Goal: Task Accomplishment & Management: Manage account settings

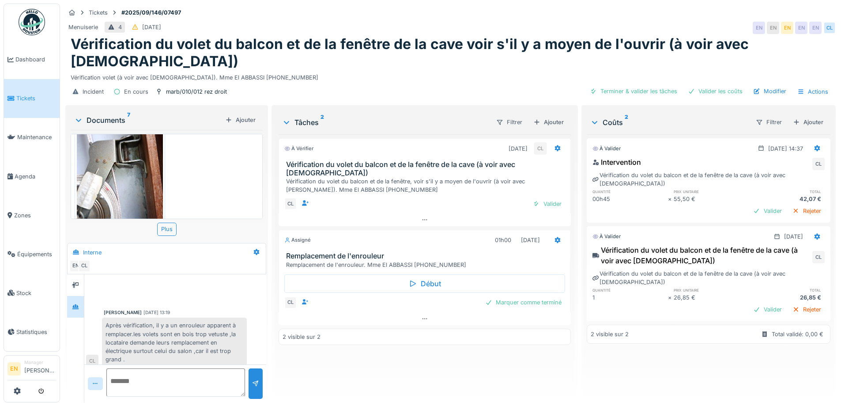
scroll to position [86, 0]
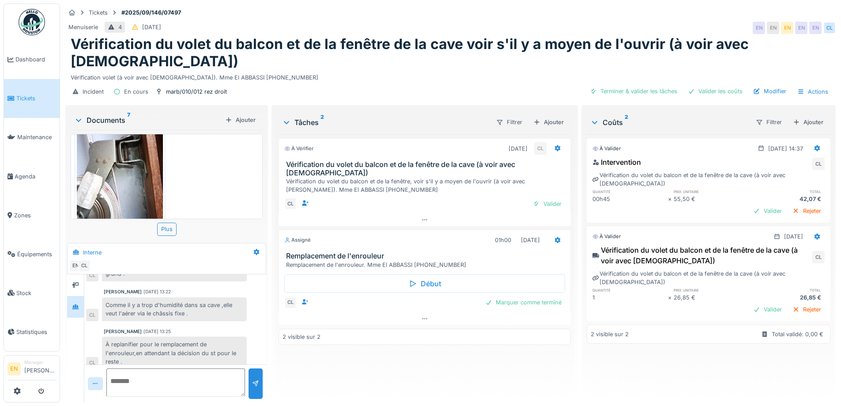
click at [192, 336] on div "À replanifier pour le remplacement de l'enrouleur,en attendant la décision du s…" at bounding box center [174, 352] width 145 height 33
click at [210, 310] on div "Charef Lahmar 01/10/2025 13:19 Après vérification, il y a un enrouleur apparent…" at bounding box center [175, 280] width 182 height 184
click at [201, 310] on div "Charef Lahmar 01/10/2025 13:19 Après vérification, il y a un enrouleur apparent…" at bounding box center [175, 280] width 182 height 184
click at [407, 353] on div "À vérifier 30/09/2025 CL Vérification du volet du balcon et de la fenêtre de la…" at bounding box center [424, 264] width 292 height 261
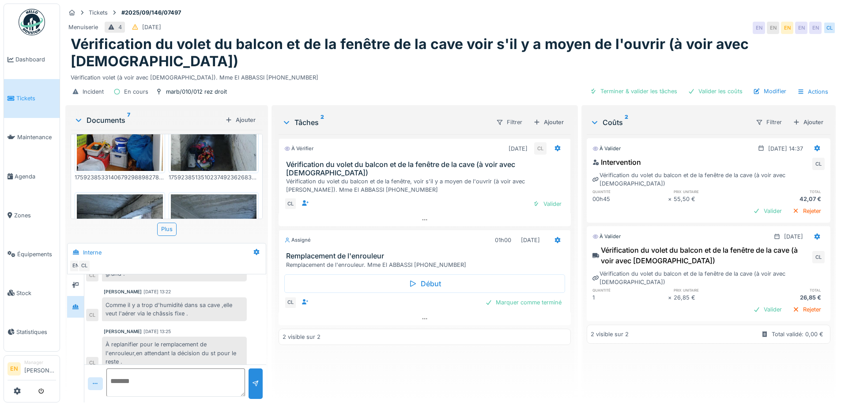
scroll to position [131, 0]
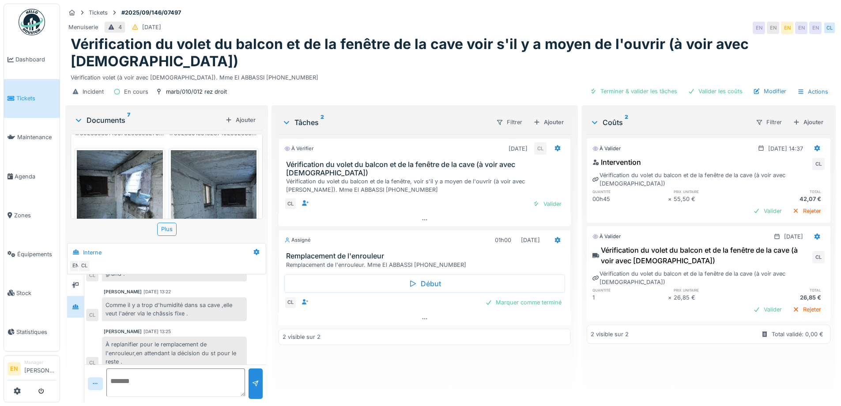
click at [136, 164] on img at bounding box center [120, 207] width 86 height 114
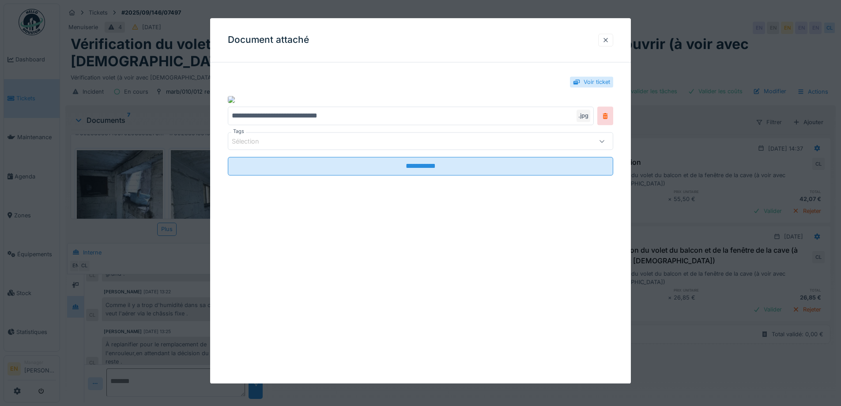
click at [612, 38] on div at bounding box center [605, 40] width 15 height 13
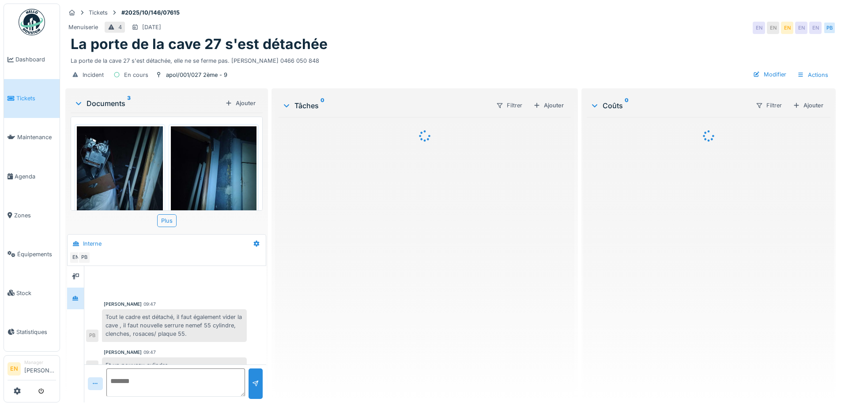
scroll to position [43, 0]
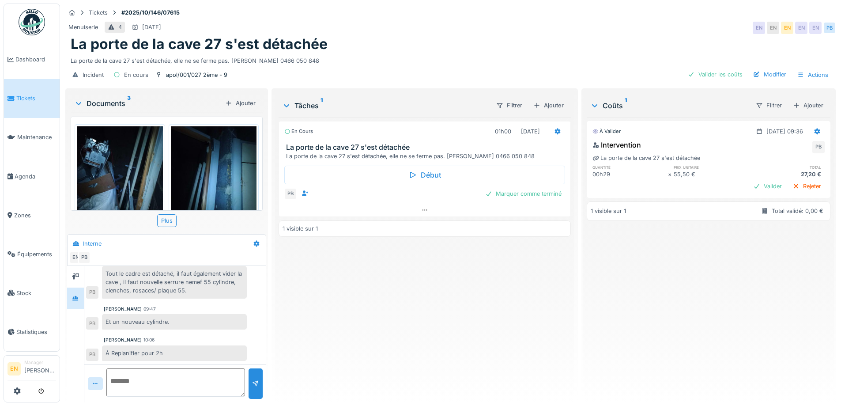
click at [342, 312] on div "En cours 01h00 [DATE] La porte de la cave 27 s'est détachée La porte de la cave…" at bounding box center [424, 256] width 292 height 278
click at [342, 290] on div "En cours 01h00 02/10/2025 La porte de la cave 27 s'est détachée La porte de la …" at bounding box center [424, 256] width 292 height 278
click at [432, 315] on div "En cours 01h00 02/10/2025 La porte de la cave 27 s'est détachée La porte de la …" at bounding box center [424, 256] width 292 height 278
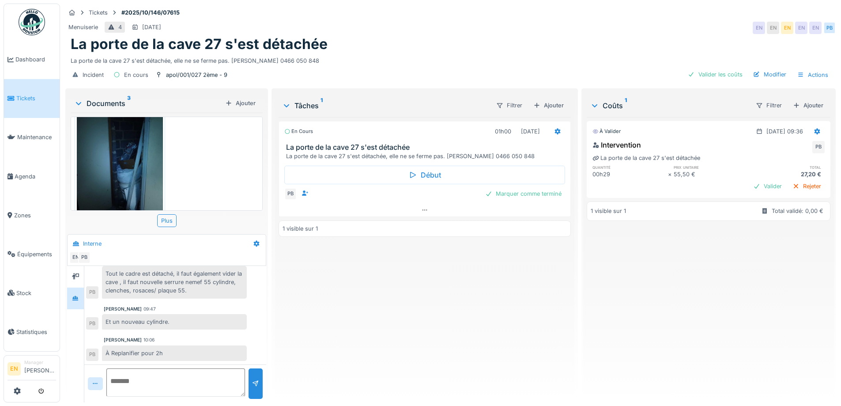
scroll to position [175, 0]
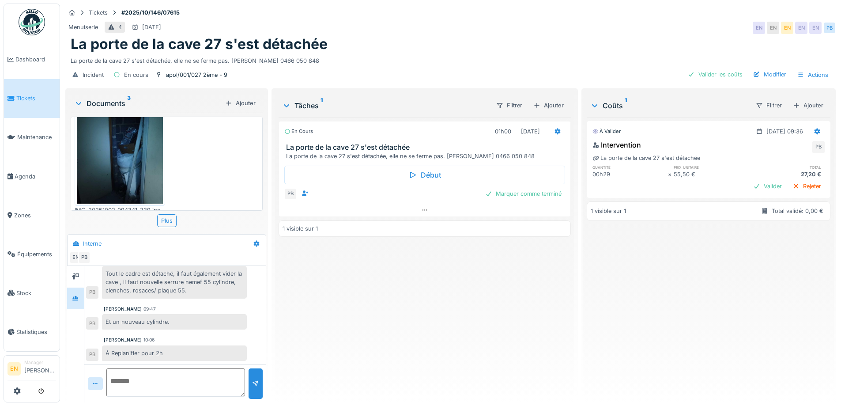
click at [150, 155] on img at bounding box center [120, 146] width 86 height 114
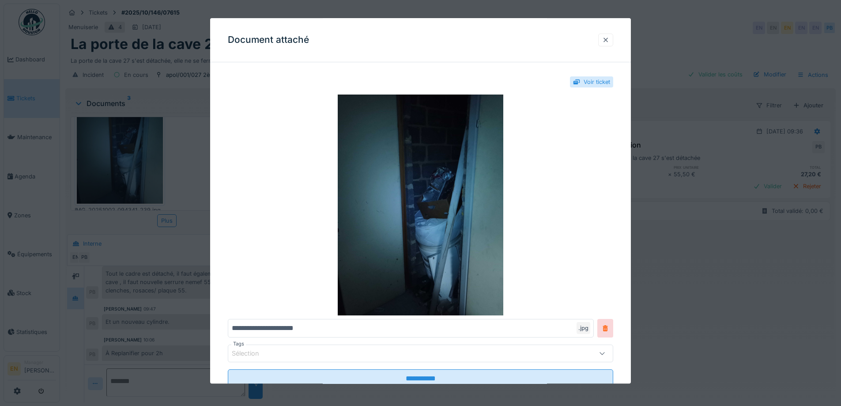
click at [609, 41] on div at bounding box center [605, 40] width 7 height 8
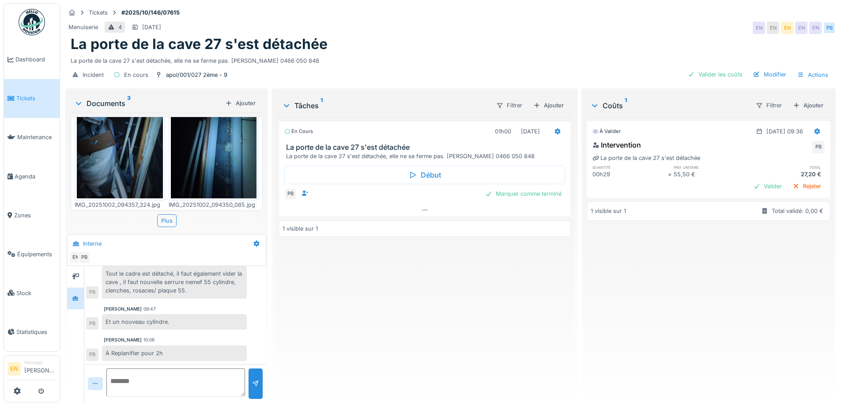
scroll to position [0, 0]
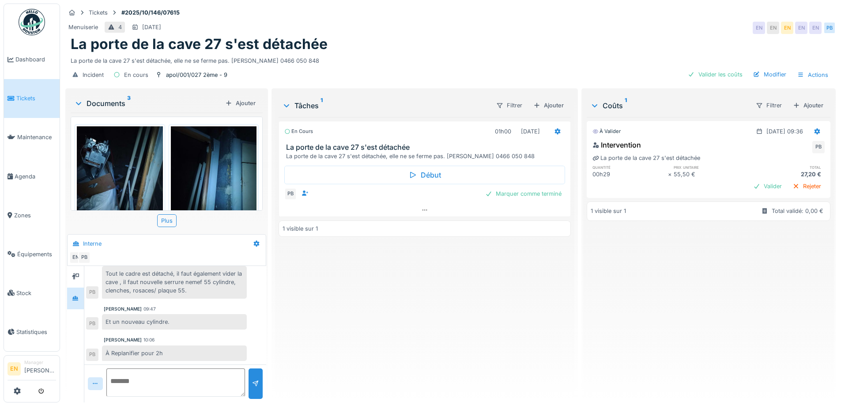
click at [117, 161] on img at bounding box center [120, 183] width 86 height 114
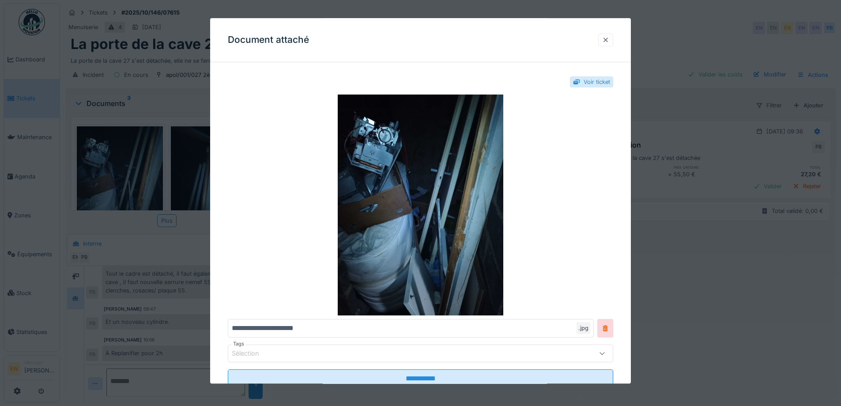
click at [609, 42] on div at bounding box center [605, 40] width 7 height 8
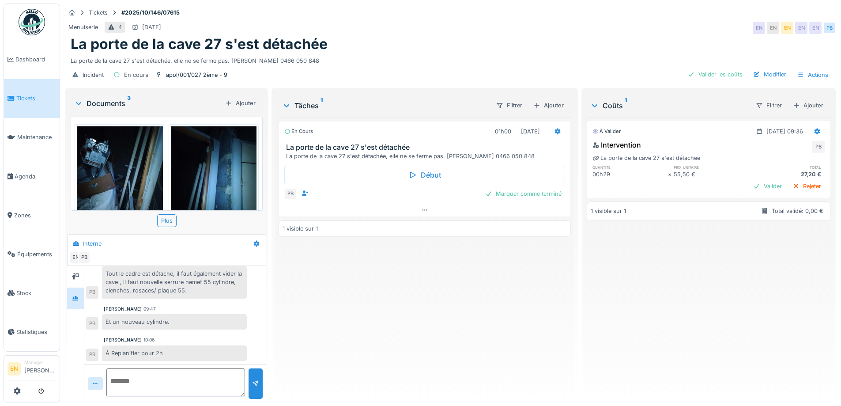
click at [219, 165] on img at bounding box center [214, 183] width 86 height 114
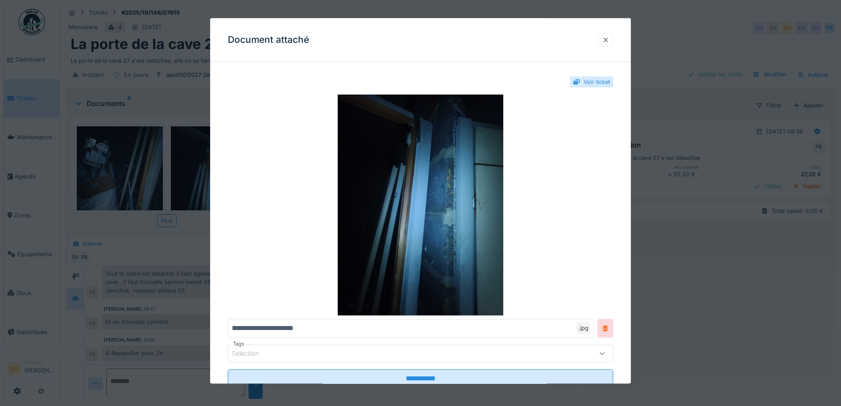
click at [608, 41] on div at bounding box center [605, 40] width 7 height 8
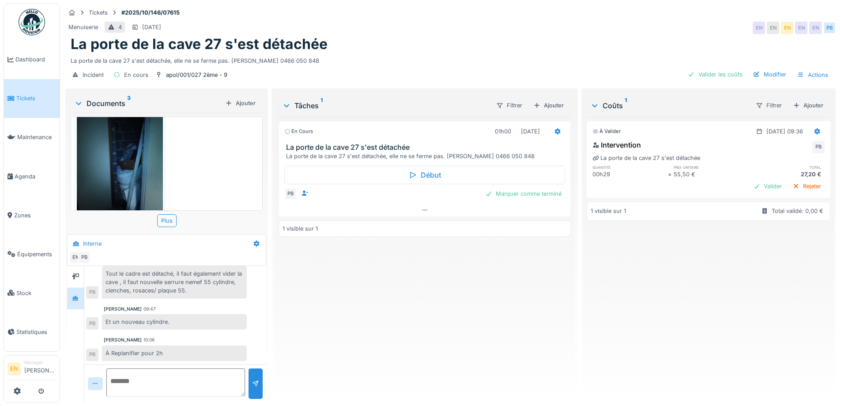
scroll to position [175, 0]
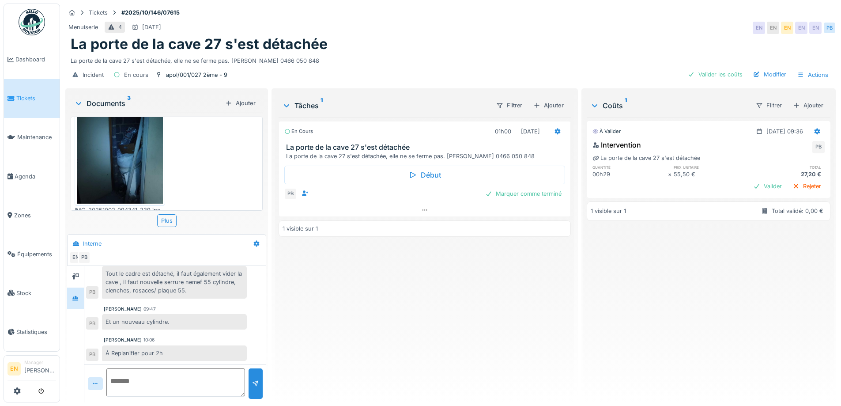
click at [389, 337] on div "En cours 01h00 02/10/2025 La porte de la cave 27 s'est détachée La porte de la …" at bounding box center [424, 256] width 292 height 278
click at [473, 298] on div "En cours 01h00 02/10/2025 La porte de la cave 27 s'est détachée La porte de la …" at bounding box center [424, 256] width 292 height 278
click at [523, 28] on div "Menuiserie 4 06/10/2025 EN EN EN EN EN PB" at bounding box center [450, 28] width 770 height 16
click at [589, 30] on div "Menuiserie 4 06/10/2025 EN EN EN EN EN PB" at bounding box center [450, 28] width 770 height 16
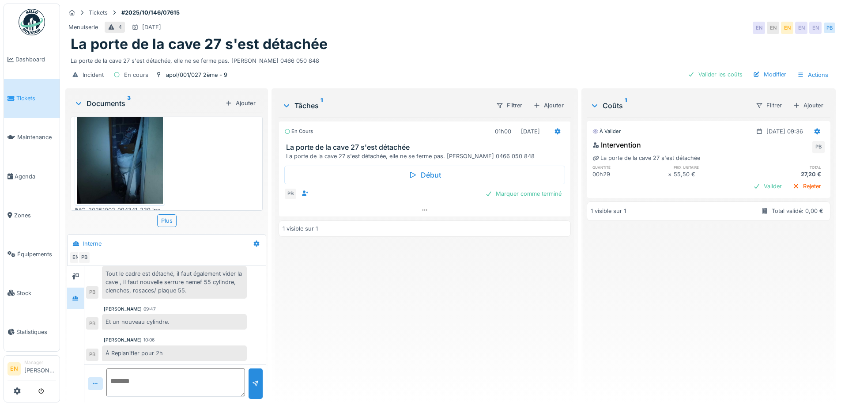
click at [602, 41] on div "La porte de la cave 27 s'est détachée" at bounding box center [450, 44] width 759 height 17
click at [436, 322] on div "En cours 01h00 02/10/2025 La porte de la cave 27 s'est détachée La porte de la …" at bounding box center [424, 256] width 292 height 278
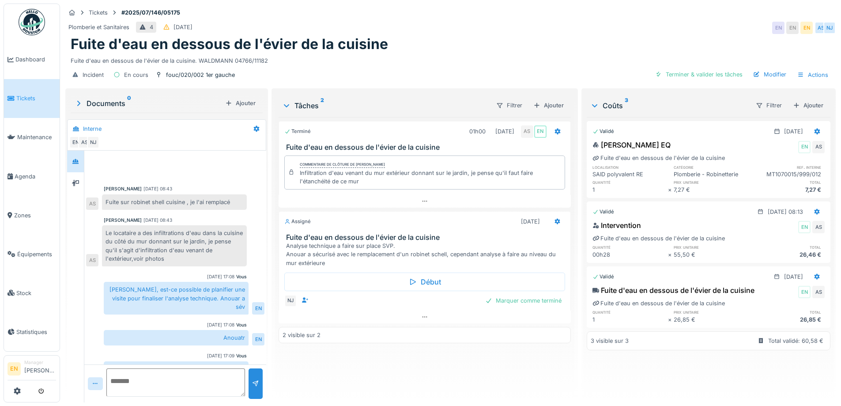
scroll to position [41, 0]
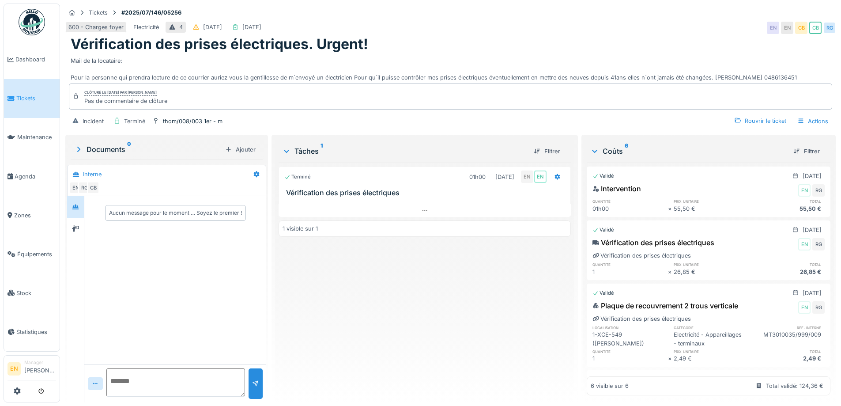
click at [426, 48] on div "Vérification des prises électriques. Urgent!" at bounding box center [450, 44] width 759 height 17
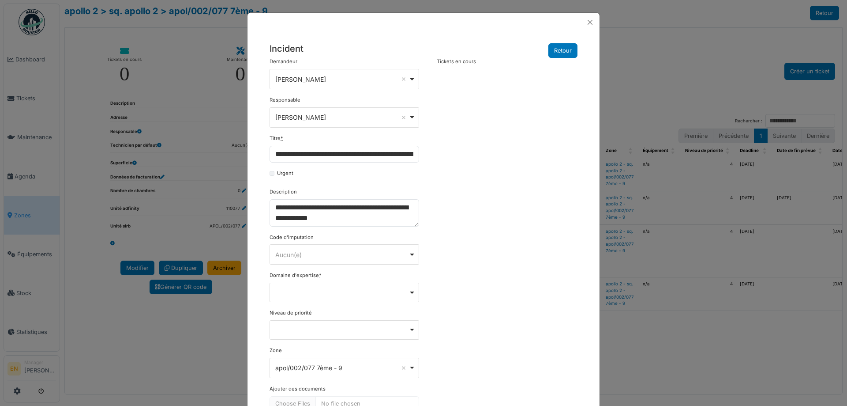
select select "***"
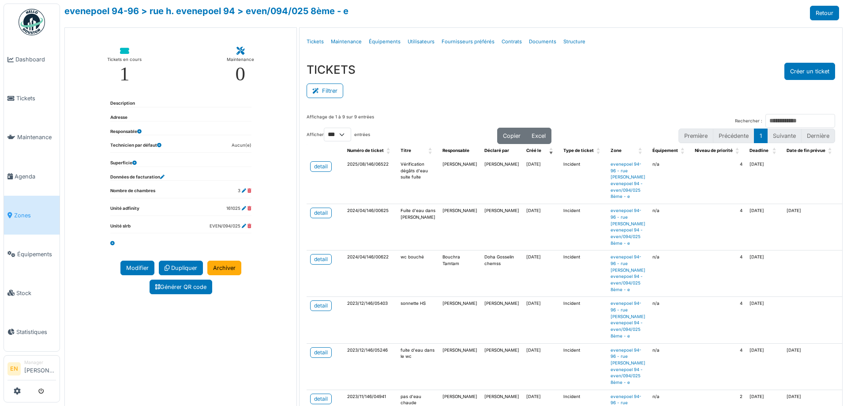
select select "***"
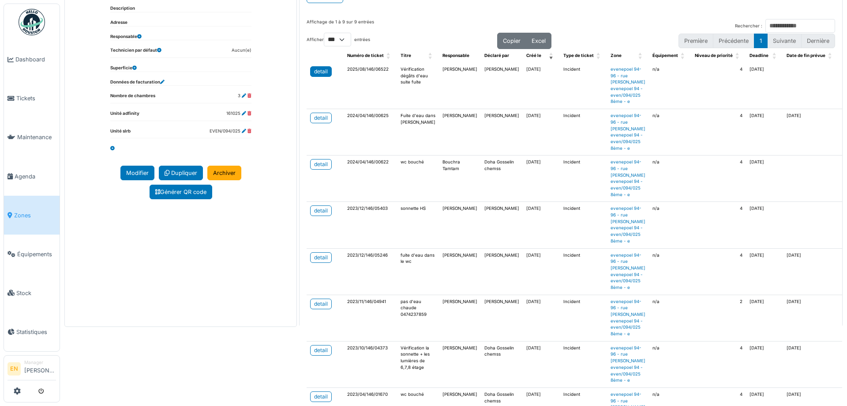
click at [317, 73] on div "detail" at bounding box center [321, 72] width 14 height 8
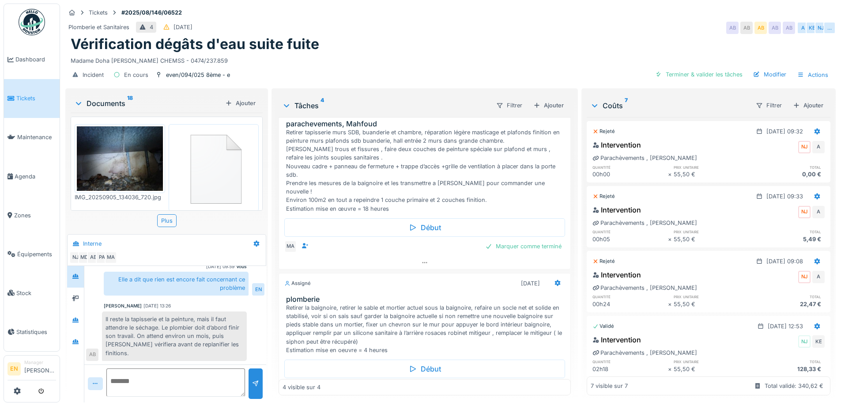
scroll to position [159, 0]
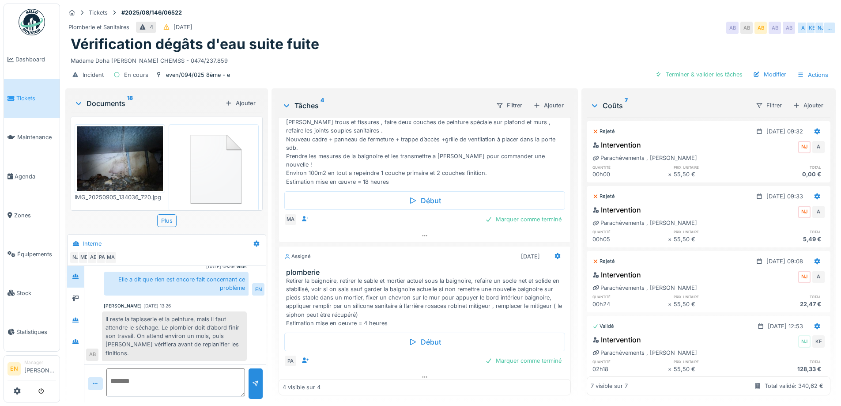
click at [422, 34] on div "Plomberie et Sanitaires 4 [DATE] AB AB AB AB AB A KE [GEOGRAPHIC_DATA] …" at bounding box center [450, 28] width 770 height 16
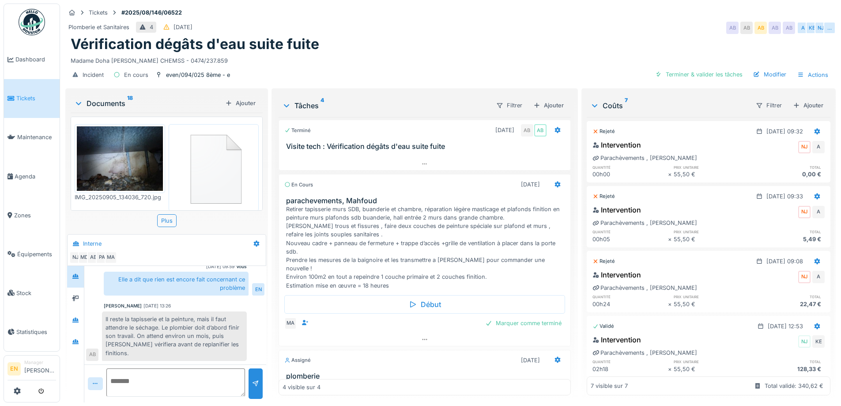
scroll to position [0, 0]
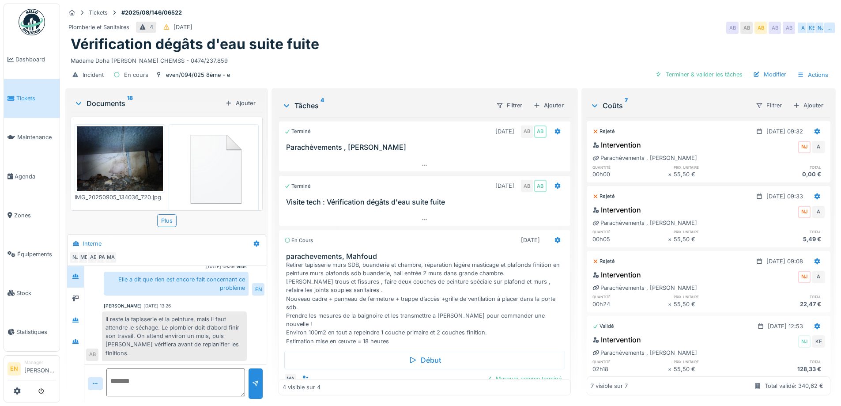
click at [239, 354] on div "Il reste la tapisserie et la peinture, mais il faut attendre le séchage. Le plo…" at bounding box center [174, 335] width 145 height 49
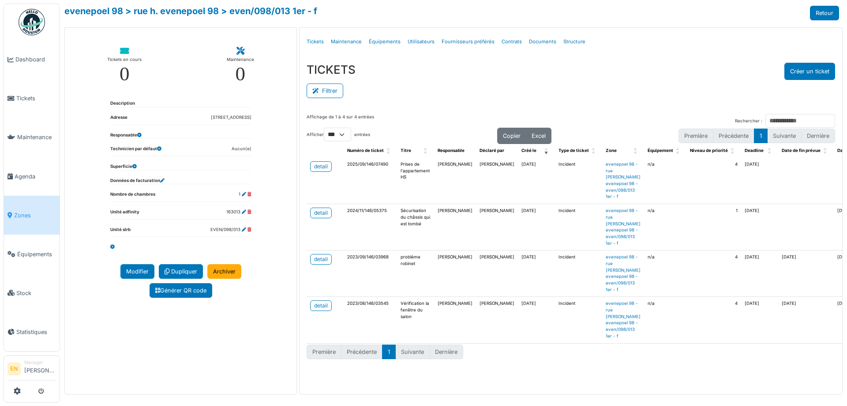
select select "***"
click at [321, 165] on div "detail" at bounding box center [321, 166] width 14 height 8
click at [321, 164] on div "detail" at bounding box center [321, 166] width 14 height 8
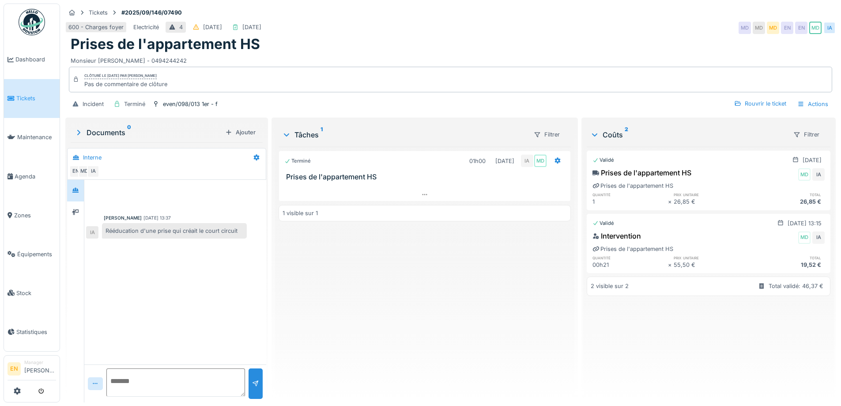
click at [335, 302] on div "Terminé 01h00 [DATE] IA MD Prises de l'appartement HS 1 visible sur 1" at bounding box center [424, 271] width 292 height 248
click at [332, 287] on div "Terminé 01h00 29/09/2025 IA MD Prises de l'appartement HS 1 visible sur 1" at bounding box center [424, 271] width 292 height 248
click at [475, 38] on div "Prises de l'appartement HS" at bounding box center [450, 44] width 759 height 17
drag, startPoint x: 408, startPoint y: 308, endPoint x: 406, endPoint y: 302, distance: 6.7
click at [408, 304] on div "Terminé 01h00 29/09/2025 IA MD Prises de l'appartement HS 1 visible sur 1" at bounding box center [424, 271] width 292 height 248
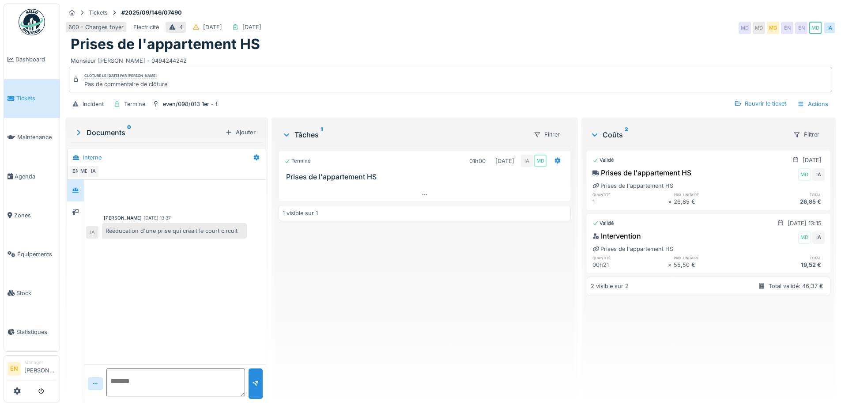
scroll to position [7, 0]
click at [351, 279] on div "Terminé 01h00 29/09/2025 IA MD Prises de l'appartement HS 1 visible sur 1" at bounding box center [424, 271] width 292 height 248
click at [241, 284] on div "Ilyas Allam hanin 29/09/2025 13:37 Rééducation d'une prise qui créait le court …" at bounding box center [175, 272] width 182 height 184
click at [327, 274] on div "Terminé 01h00 29/09/2025 IA MD Prises de l'appartement HS 1 visible sur 1" at bounding box center [424, 271] width 292 height 248
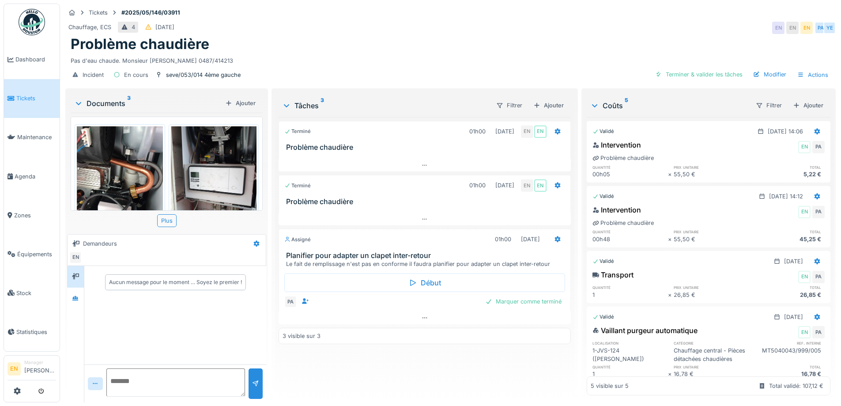
click at [365, 52] on div "Problème chaudière" at bounding box center [450, 44] width 759 height 17
click at [571, 48] on div "Problème chaudière" at bounding box center [450, 44] width 759 height 17
click at [458, 30] on div "Chauffage, ECS 4 14/05/2025 EN EN EN PA YE" at bounding box center [450, 28] width 770 height 16
click at [428, 45] on div "Problème chaudière" at bounding box center [450, 44] width 759 height 17
click at [81, 303] on div at bounding box center [75, 298] width 13 height 11
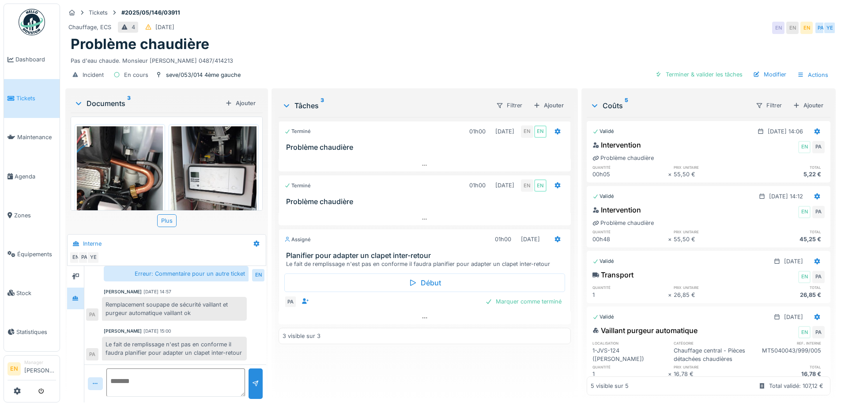
scroll to position [127, 0]
click at [519, 6] on div "Tickets #2025/05/146/03911 Chauffage, ECS 4 14/05/2025 EN EN EN PA YE Problème …" at bounding box center [451, 45] width 774 height 83
click at [476, 31] on div "Chauffage, ECS 4 14/05/2025 EN EN EN PA YE" at bounding box center [450, 28] width 770 height 16
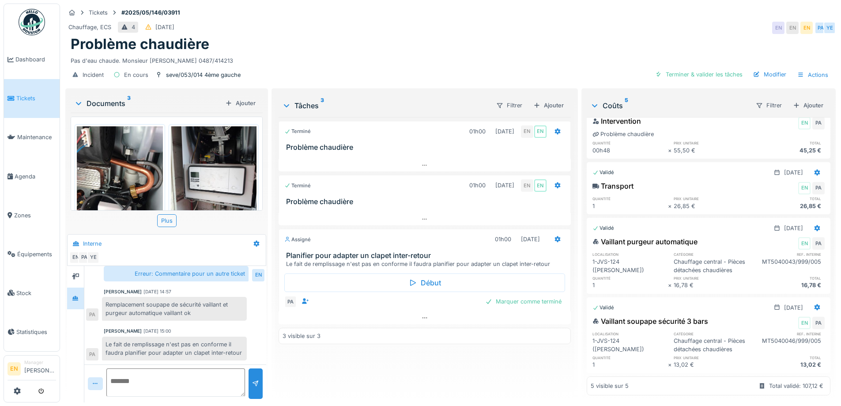
scroll to position [128, 0]
drag, startPoint x: 449, startPoint y: 71, endPoint x: 434, endPoint y: 52, distance: 24.8
click at [445, 65] on div "Pas d'eau chaude. Monsieur Mohammed ASFOR 0487/414213" at bounding box center [450, 59] width 759 height 12
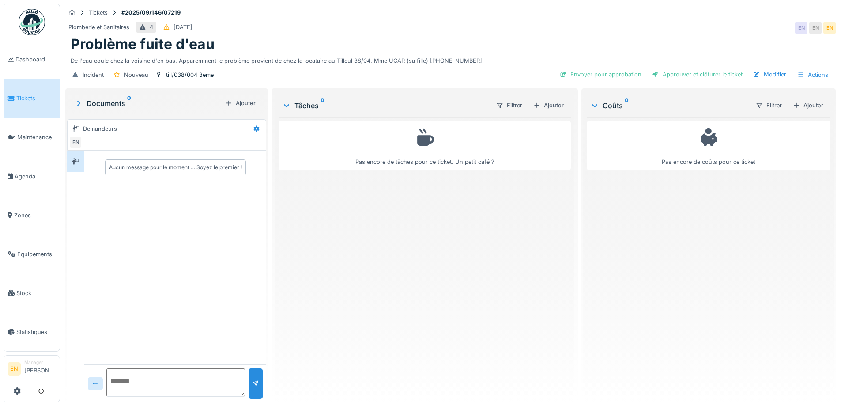
click at [510, 9] on div "Tickets #2025/09/146/07219" at bounding box center [450, 12] width 770 height 11
click at [484, 259] on div "Pas encore de tâches pour ce ticket. Un petit café ?" at bounding box center [424, 256] width 292 height 278
click at [464, 240] on div "Pas encore de tâches pour ce ticket. Un petit café ?" at bounding box center [424, 256] width 292 height 278
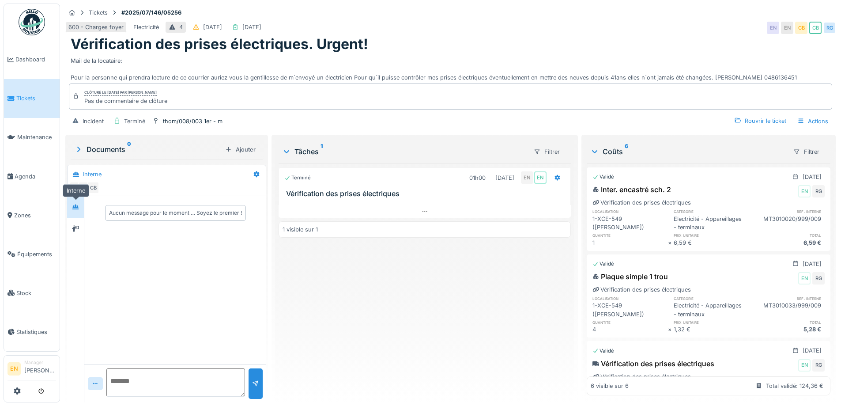
click at [73, 208] on icon at bounding box center [75, 207] width 7 height 6
click at [77, 225] on icon at bounding box center [75, 228] width 7 height 6
click at [77, 203] on div at bounding box center [75, 207] width 7 height 8
click at [435, 348] on div "Terminé 01h00 [DATE] EN EN Vérification des prises électriques 1 visible sur 1" at bounding box center [424, 279] width 292 height 232
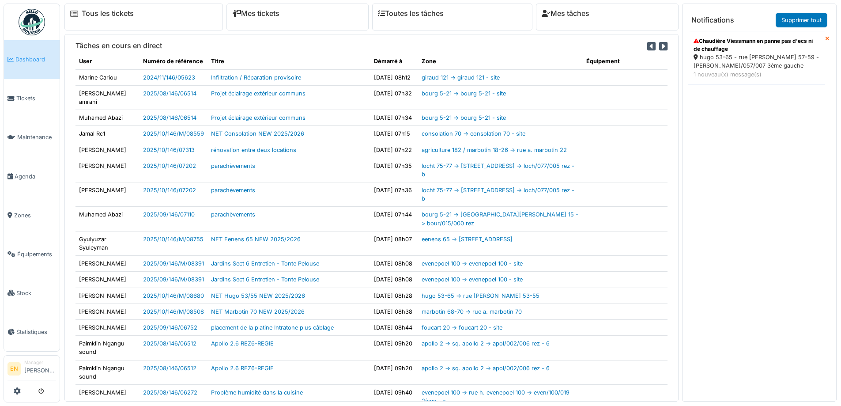
click at [727, 59] on div "hugo 53-65 - rue v. hugo 57-59 - hugo/057/007 3ème gauche" at bounding box center [756, 61] width 126 height 17
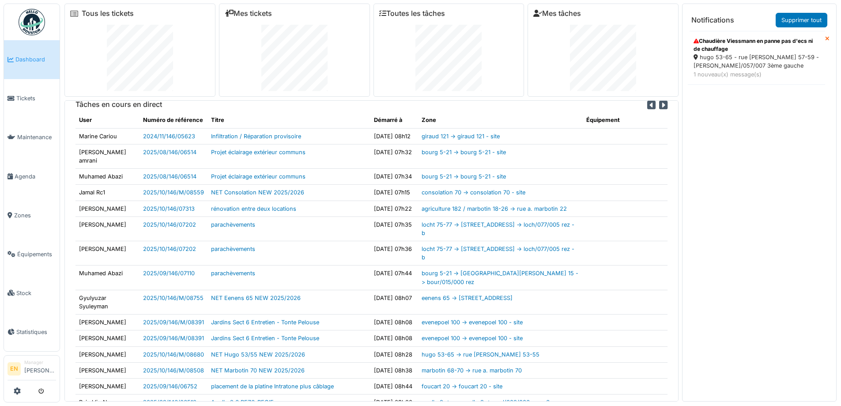
scroll to position [8, 0]
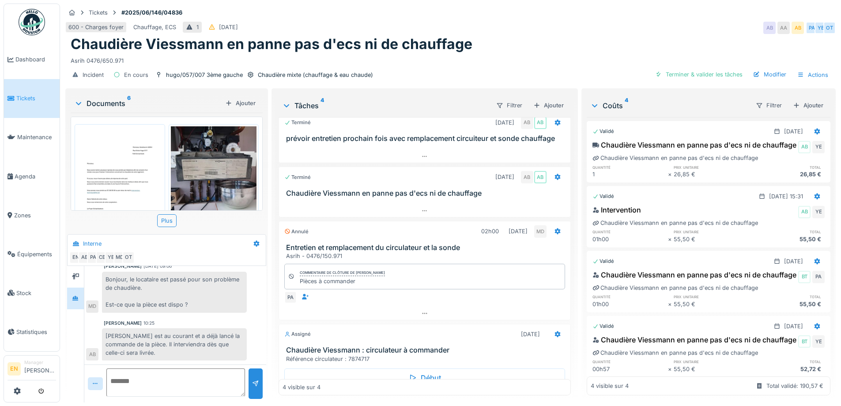
scroll to position [53, 0]
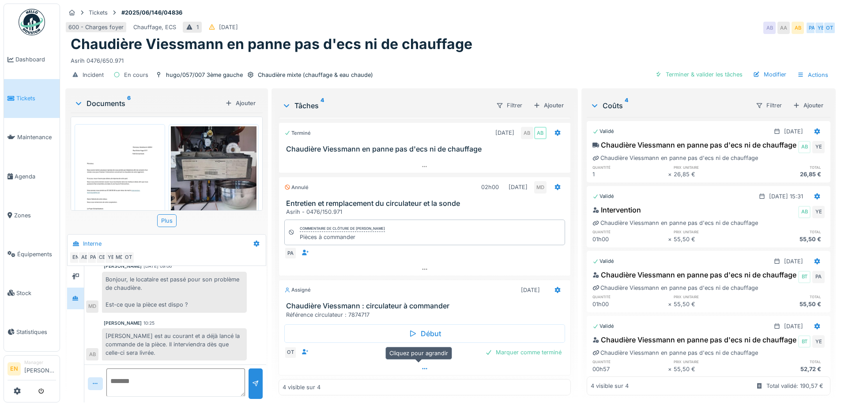
click at [421, 365] on icon at bounding box center [424, 368] width 7 height 6
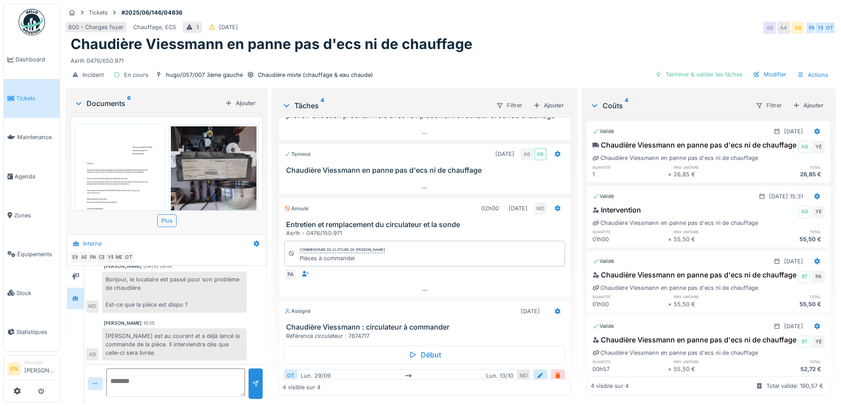
scroll to position [71, 0]
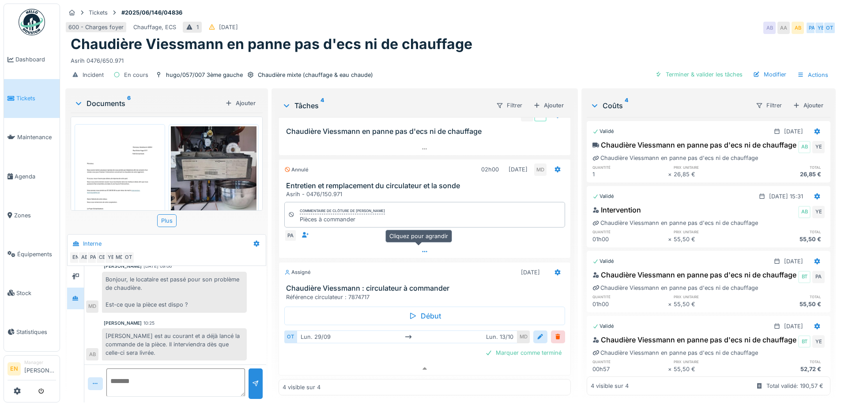
click at [421, 251] on icon at bounding box center [424, 251] width 7 height 6
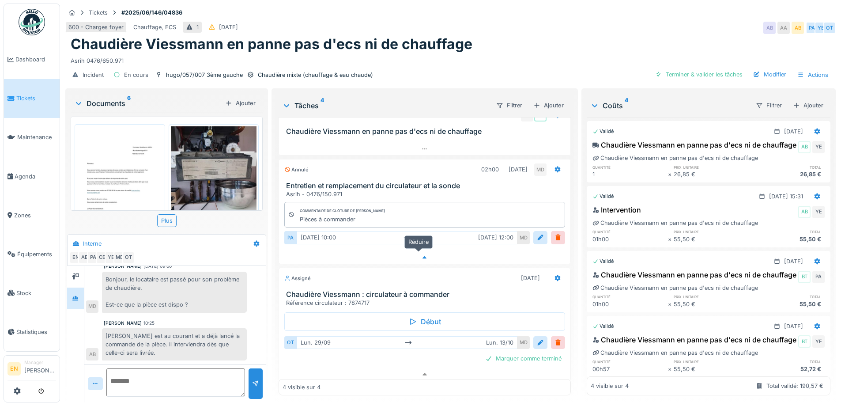
scroll to position [7, 0]
click at [34, 26] on img at bounding box center [32, 22] width 26 height 26
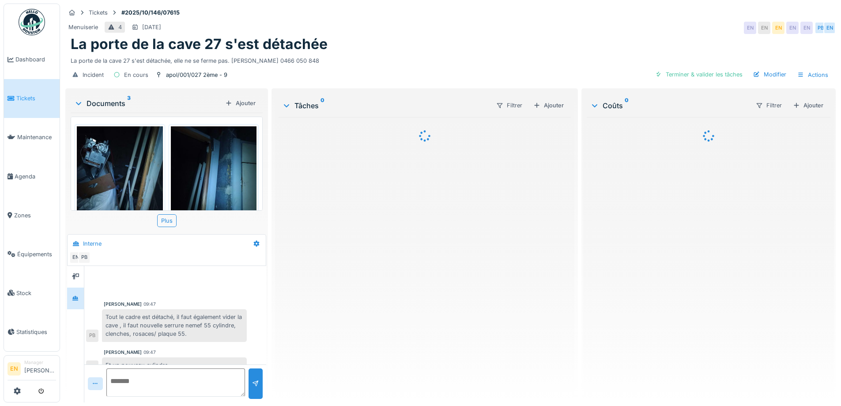
scroll to position [43, 0]
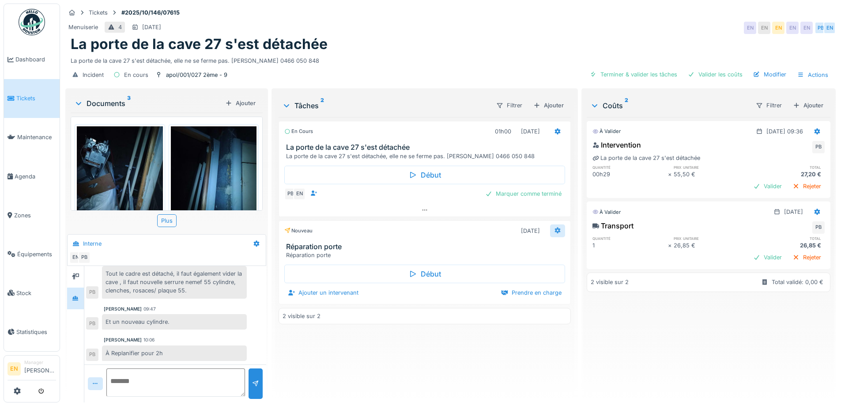
click at [554, 231] on icon at bounding box center [557, 230] width 6 height 6
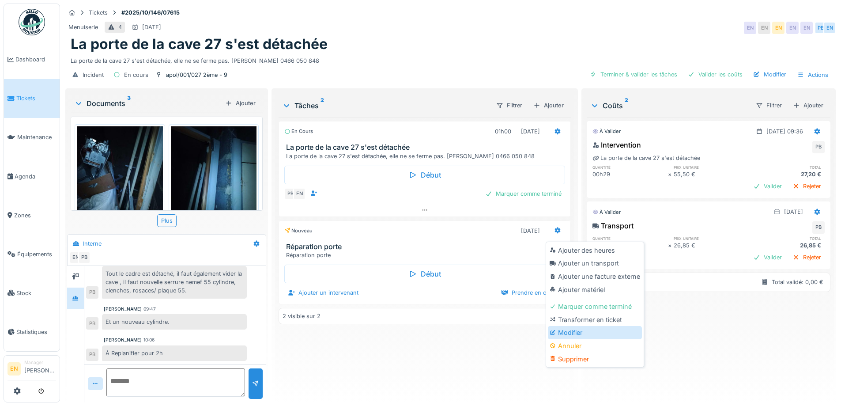
click at [572, 333] on div "Modifier" at bounding box center [595, 332] width 94 height 13
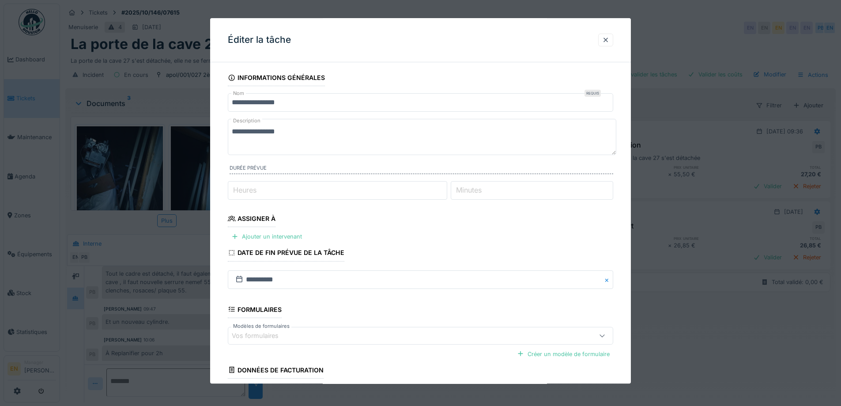
click at [293, 133] on textarea "**********" at bounding box center [422, 137] width 388 height 36
paste textarea "**********"
type textarea "**********"
click at [294, 102] on input "**********" at bounding box center [420, 102] width 385 height 19
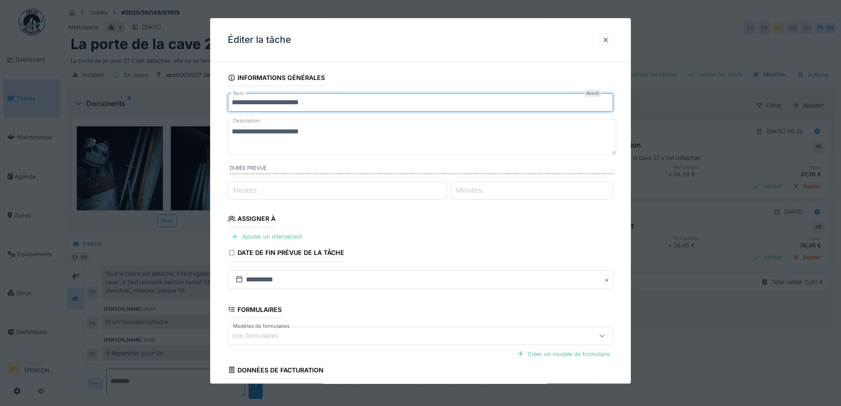
click at [308, 106] on input "**********" at bounding box center [420, 102] width 385 height 19
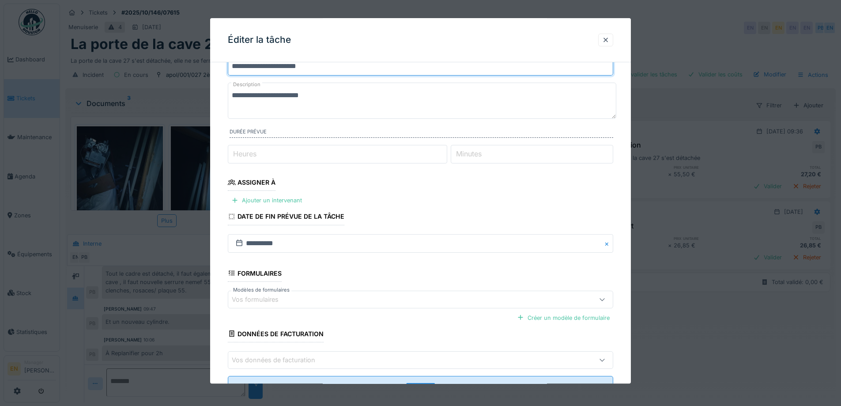
scroll to position [72, 0]
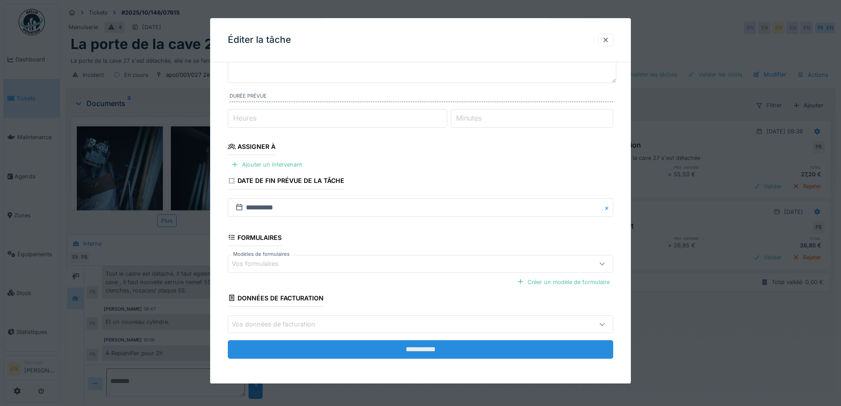
type input "**********"
click at [425, 353] on input "**********" at bounding box center [420, 349] width 385 height 19
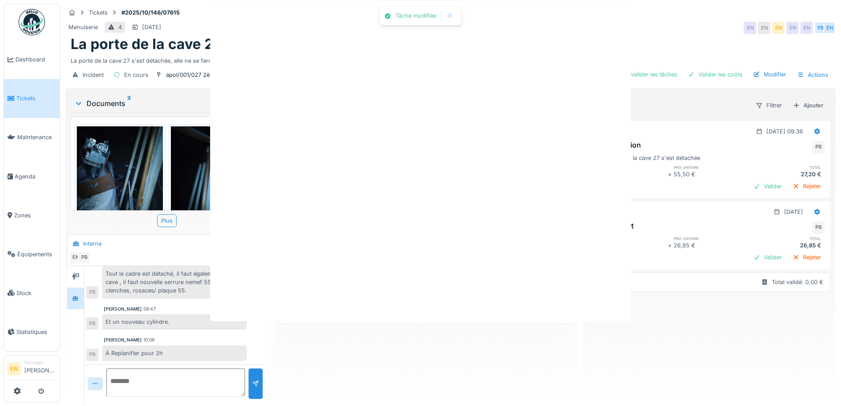
scroll to position [0, 0]
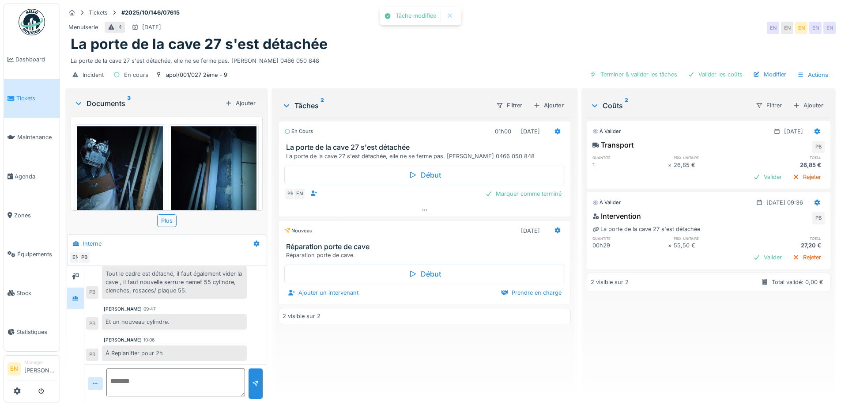
click at [485, 60] on div "La porte de la cave 27 s'est détachée, elle ne se ferme pas. [PERSON_NAME] 0466…" at bounding box center [450, 59] width 759 height 12
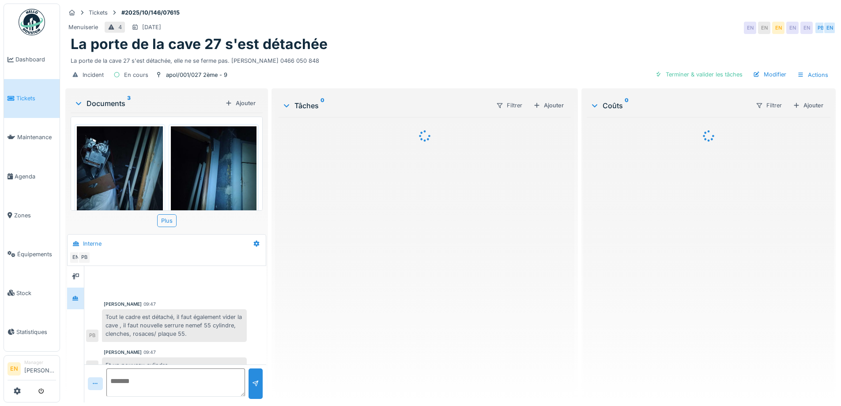
scroll to position [43, 0]
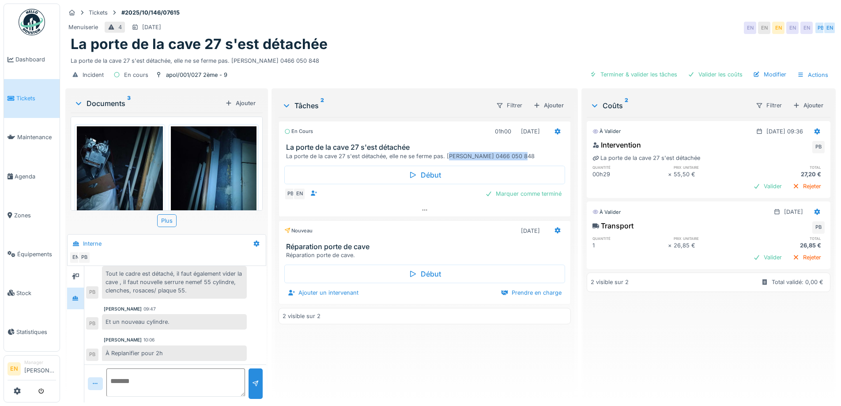
drag, startPoint x: 446, startPoint y: 154, endPoint x: 518, endPoint y: 155, distance: 71.9
click at [518, 155] on div "La porte de la cave 27 s'est détachée, elle ne se ferme pas. [PERSON_NAME] 0466…" at bounding box center [426, 156] width 280 height 8
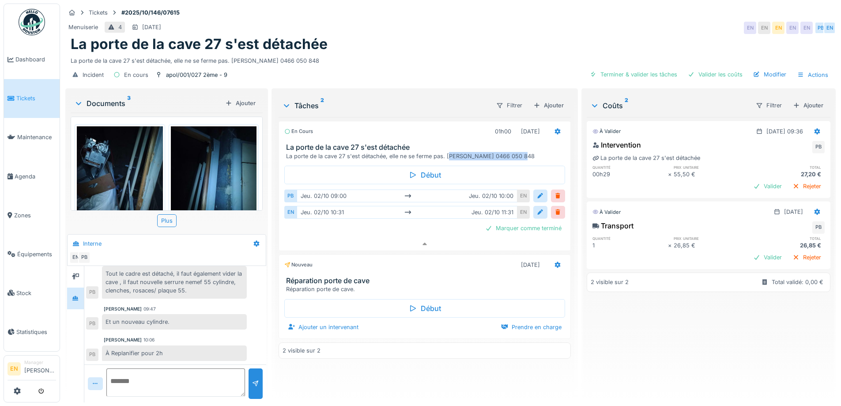
scroll to position [7, 0]
copy div "[PERSON_NAME] 0466 050 848"
click at [554, 261] on icon at bounding box center [557, 264] width 6 height 6
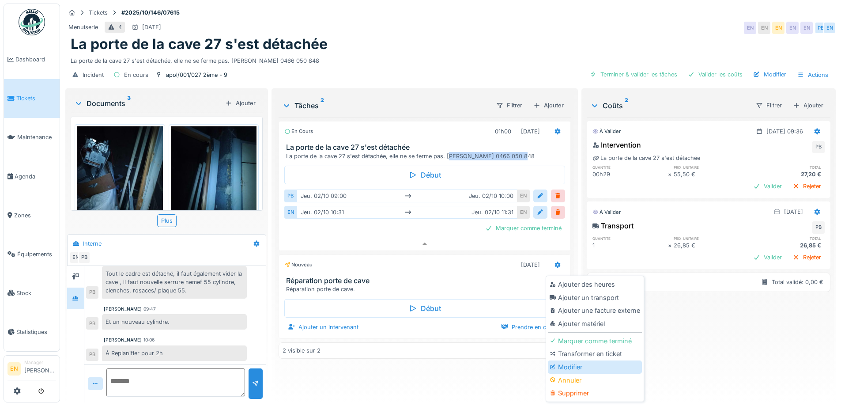
click at [570, 361] on div "Modifier" at bounding box center [595, 366] width 94 height 13
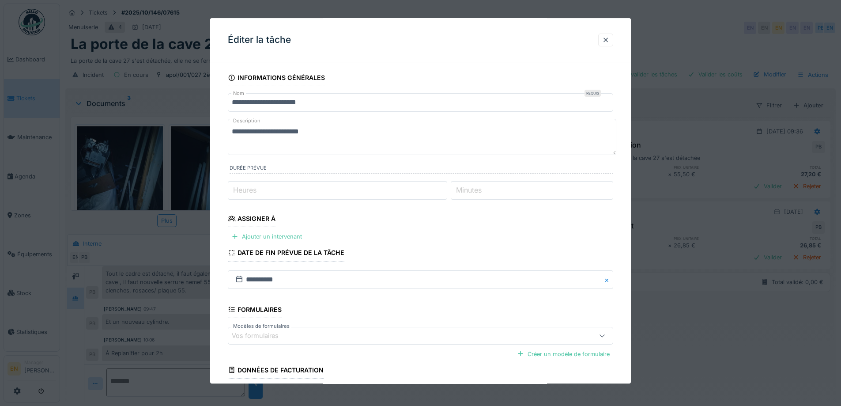
click at [324, 132] on textarea "**********" at bounding box center [422, 137] width 388 height 36
paste textarea "**********"
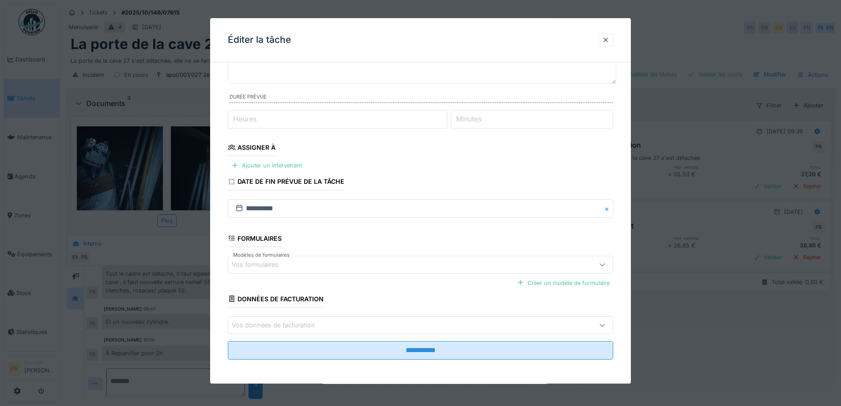
scroll to position [72, 0]
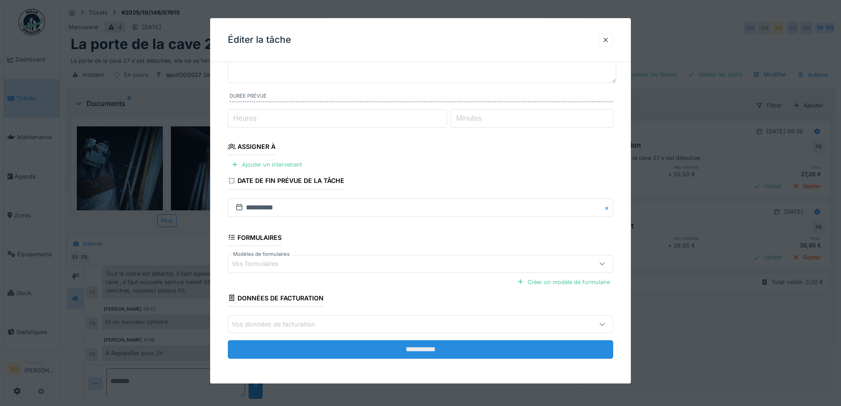
type textarea "**********"
click at [452, 350] on input "**********" at bounding box center [420, 349] width 385 height 19
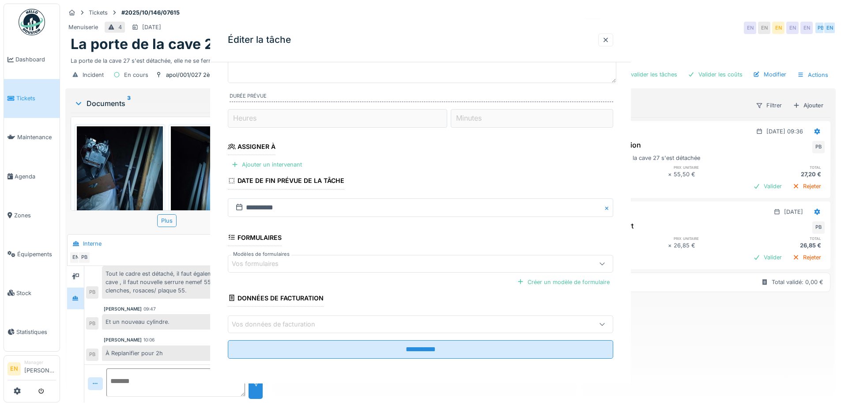
scroll to position [0, 0]
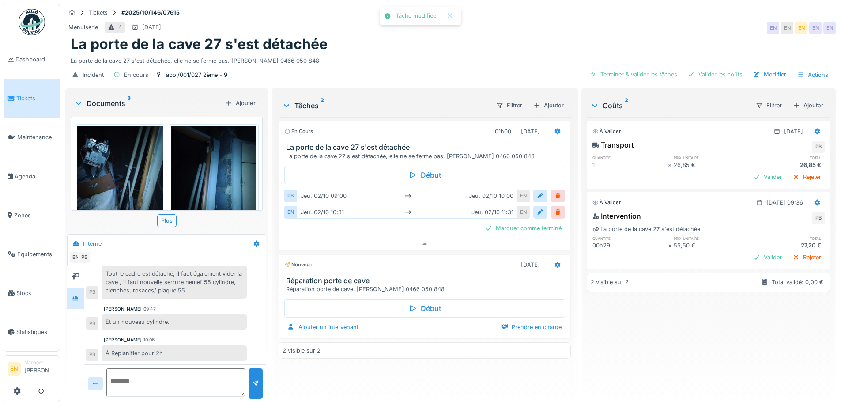
click at [627, 336] on div "À valider 02/10/2025 Transport PB quantité prix unitaire total 1 × 26,85 € 26,8…" at bounding box center [708, 256] width 244 height 278
click at [480, 36] on div "La porte de la cave 27 s'est détachée" at bounding box center [450, 44] width 759 height 17
click at [540, 53] on div "La porte de la cave 27 s'est détachée, elle ne se ferme pas. Cédric ADU 0466 05…" at bounding box center [450, 59] width 759 height 12
click at [554, 36] on div "La porte de la cave 27 s'est détachée" at bounding box center [450, 44] width 759 height 17
click at [450, 44] on div "La porte de la cave 27 s'est détachée" at bounding box center [450, 44] width 759 height 17
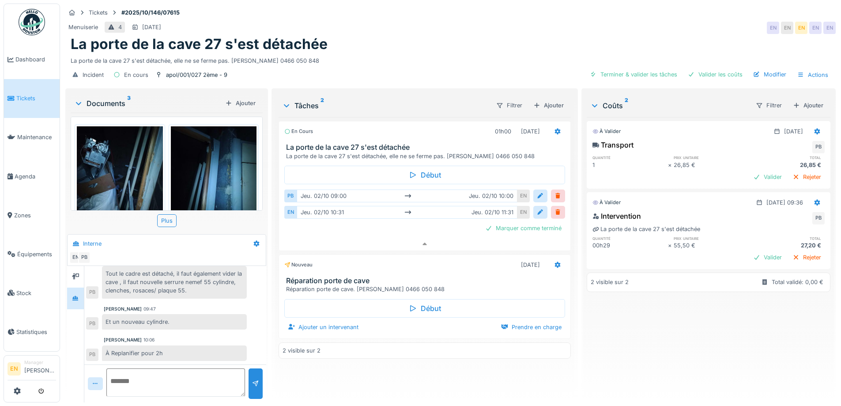
click at [511, 23] on div "Menuiserie 4 06/10/2025 EN EN EN EN EN" at bounding box center [450, 28] width 770 height 16
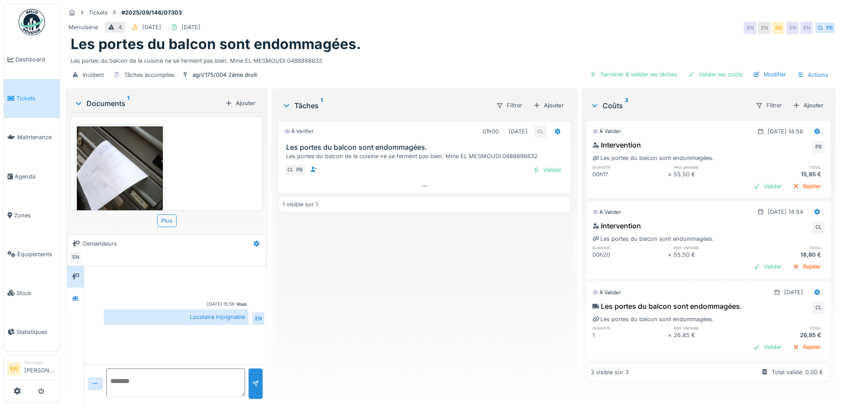
click at [584, 21] on div "Menuiserie 4 [DATE] [DATE] EN EN EN EN EN CL PB" at bounding box center [450, 28] width 770 height 16
click at [565, 37] on div "Les portes du balcon sont endommagées." at bounding box center [450, 44] width 759 height 17
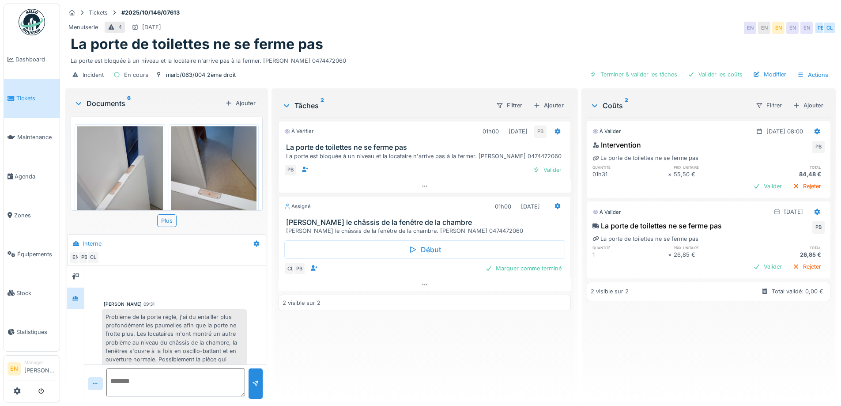
scroll to position [7, 0]
click at [584, 36] on div "La porte de toilettes ne se ferme pas" at bounding box center [450, 44] width 759 height 17
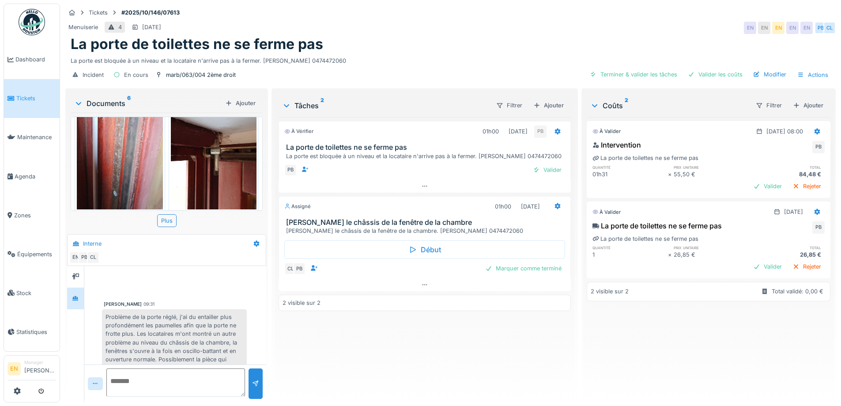
scroll to position [40, 0]
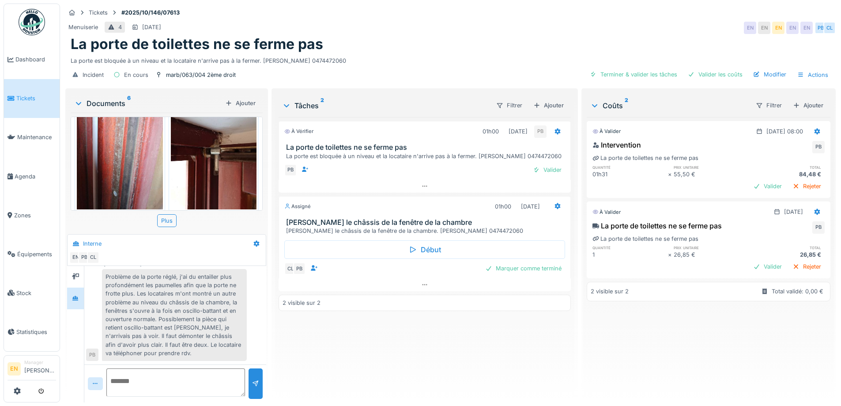
click at [406, 353] on div "À vérifier 01h00 02/10/2025 PB La porte de toilettes ne se ferme pas La porte e…" at bounding box center [424, 256] width 292 height 278
click at [586, 8] on div "Tickets #2025/10/146/07613" at bounding box center [450, 12] width 770 height 11
click at [509, 53] on div "La porte est bloquée à un niveau et la locataire n'arrive pas à la fermer. Mme …" at bounding box center [450, 59] width 759 height 12
click at [348, 359] on div "À vérifier 01h00 02/10/2025 PB La porte de toilettes ne se ferme pas La porte e…" at bounding box center [424, 256] width 292 height 278
click at [341, 367] on div "À vérifier 01h00 02/10/2025 PB La porte de toilettes ne se ferme pas La porte e…" at bounding box center [424, 256] width 292 height 278
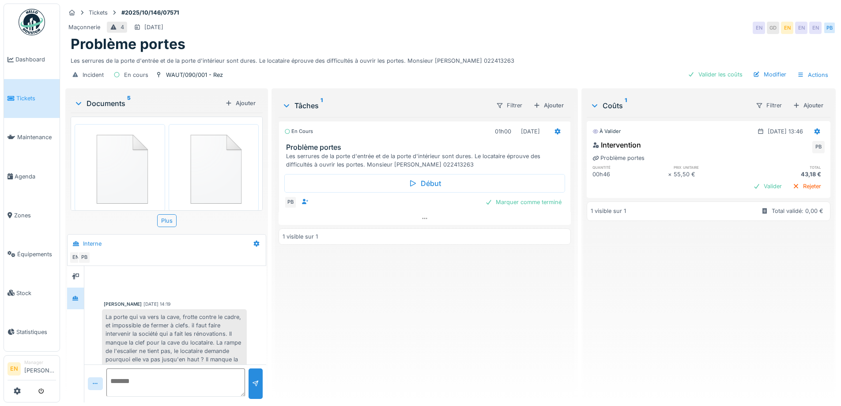
scroll to position [145, 0]
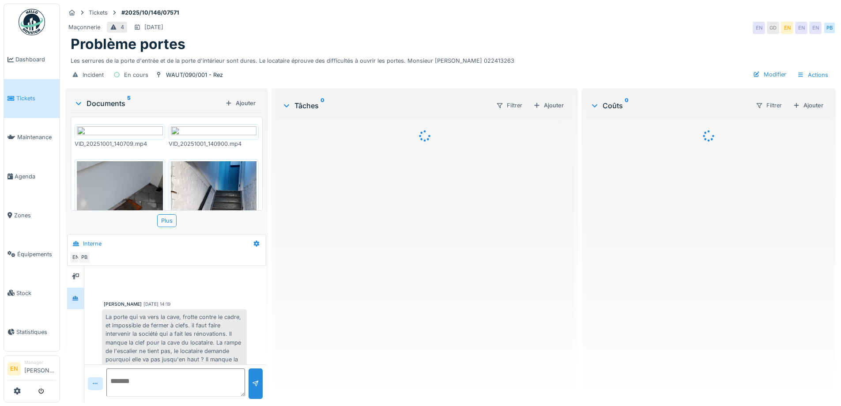
scroll to position [57, 0]
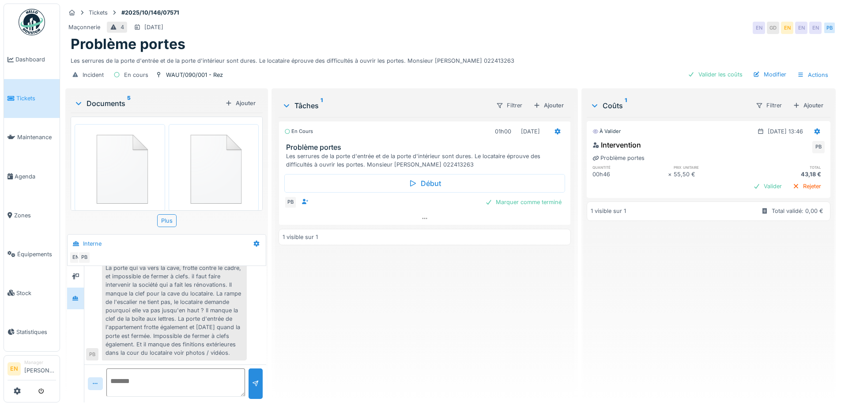
click at [497, 45] on div "Problème portes" at bounding box center [450, 44] width 759 height 17
click at [350, 315] on div "En cours 01h00 01/10/2025 Problème portes Les serrures de la porte d'entrée et …" at bounding box center [424, 256] width 292 height 278
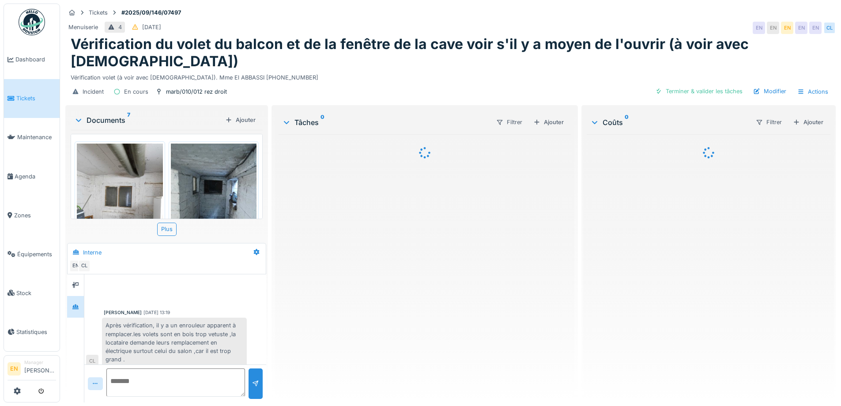
scroll to position [86, 0]
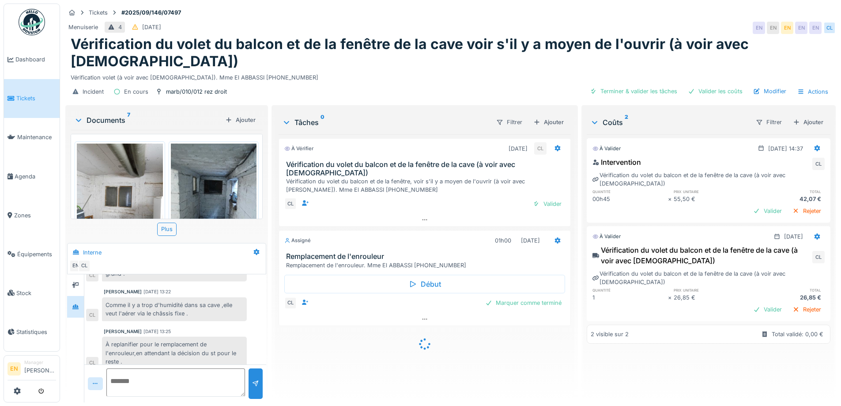
click at [348, 338] on div "À vérifier 30/09/2025 CL Vérification du volet du balcon et de la fenêtre de la…" at bounding box center [424, 264] width 292 height 261
click at [406, 349] on div "À vérifier 30/09/2025 CL Vérification du volet du balcon et de la fenêtre de la…" at bounding box center [424, 264] width 292 height 261
click at [314, 354] on div "À vérifier 30/09/2025 CL Vérification du volet du balcon et de la fenêtre de la…" at bounding box center [424, 264] width 292 height 261
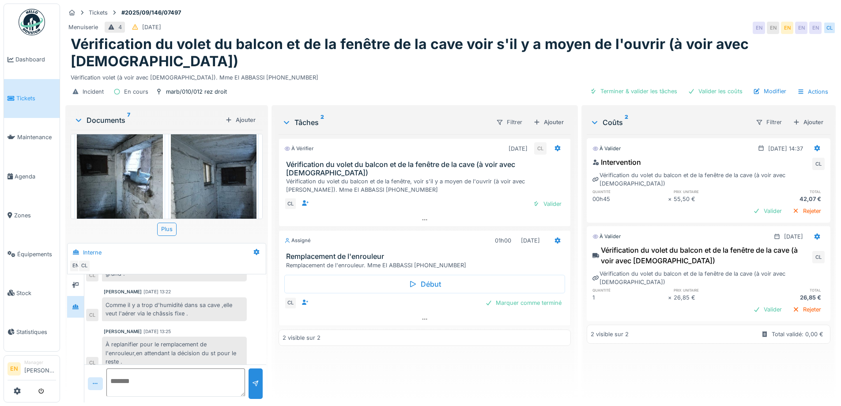
scroll to position [132, 0]
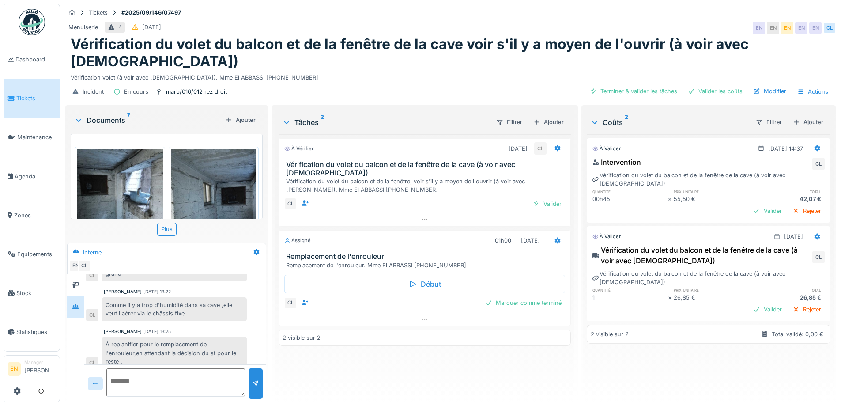
click at [133, 171] on img at bounding box center [120, 206] width 86 height 114
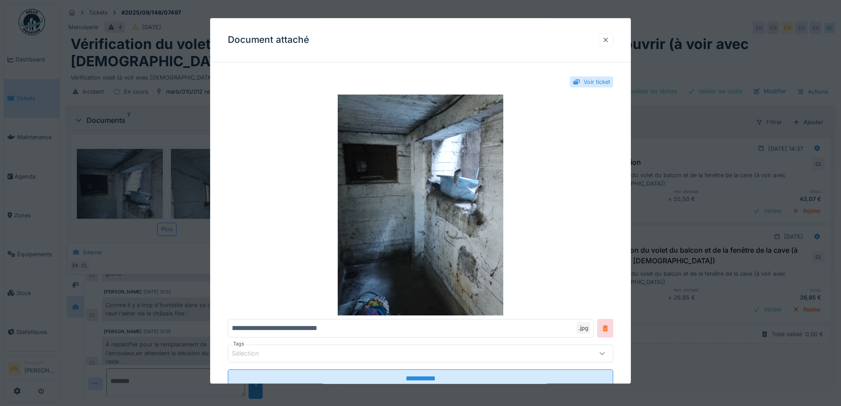
click at [609, 40] on div at bounding box center [605, 40] width 7 height 8
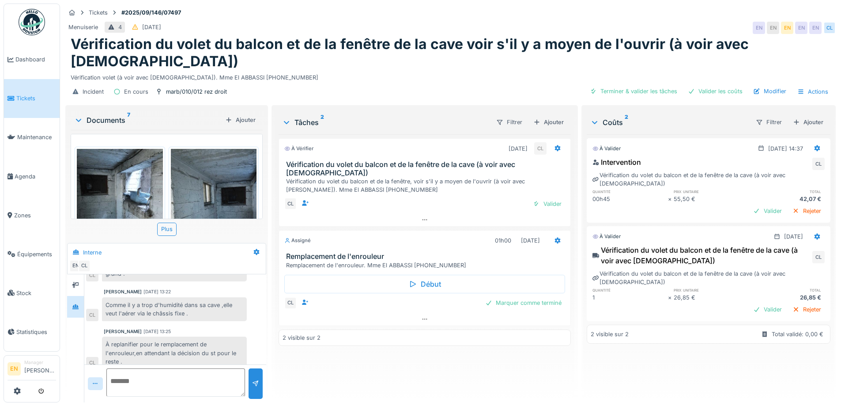
click at [673, 7] on div "Tickets #2025/09/146/07497" at bounding box center [450, 12] width 770 height 11
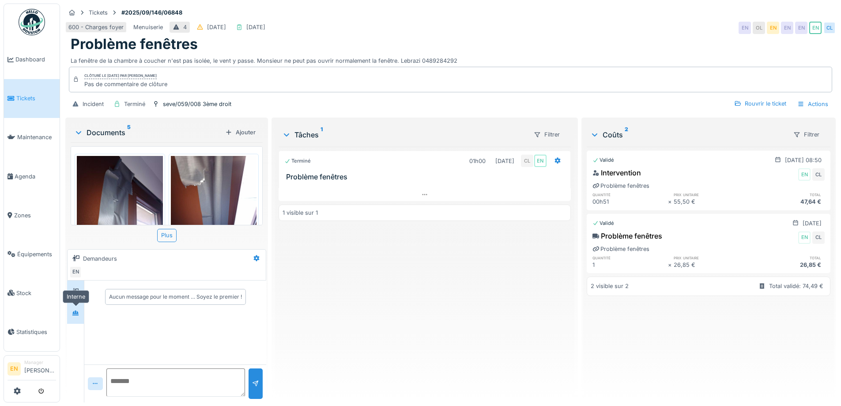
drag, startPoint x: 75, startPoint y: 312, endPoint x: 79, endPoint y: 316, distance: 5.0
click at [75, 313] on icon at bounding box center [75, 313] width 7 height 6
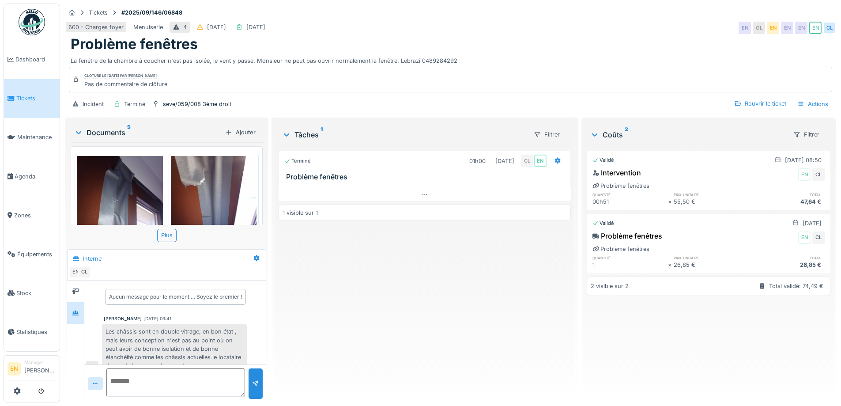
click at [387, 304] on div "Terminé 01h00 [DATE] CL EN Problème fenêtres 1 visible sur 1" at bounding box center [424, 271] width 292 height 248
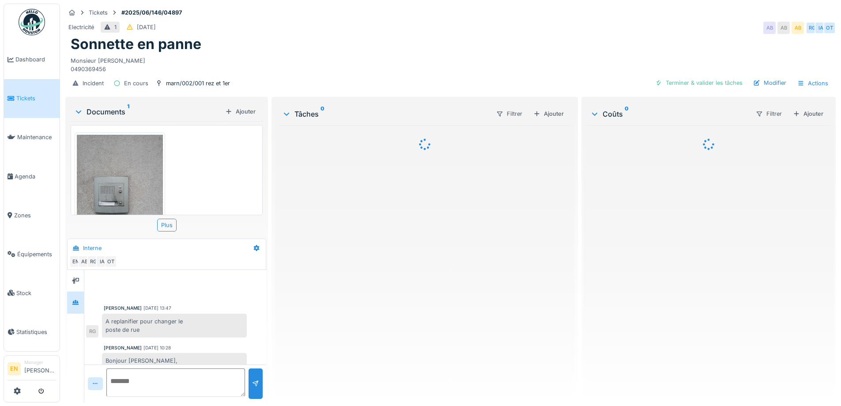
scroll to position [113, 0]
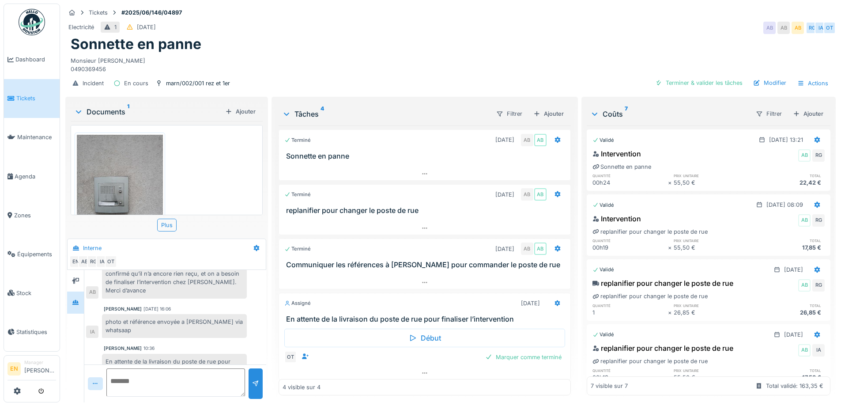
click at [532, 58] on div "Monsieur Malek ALLAM 0490369456" at bounding box center [450, 63] width 759 height 20
click at [550, 70] on div "Monsieur Malek ALLAM 0490369456" at bounding box center [450, 63] width 759 height 20
click at [501, 20] on div "Electricité 1 17/06/2025 AB AB AB RG IA OT" at bounding box center [450, 28] width 770 height 16
